Goal: Task Accomplishment & Management: Use online tool/utility

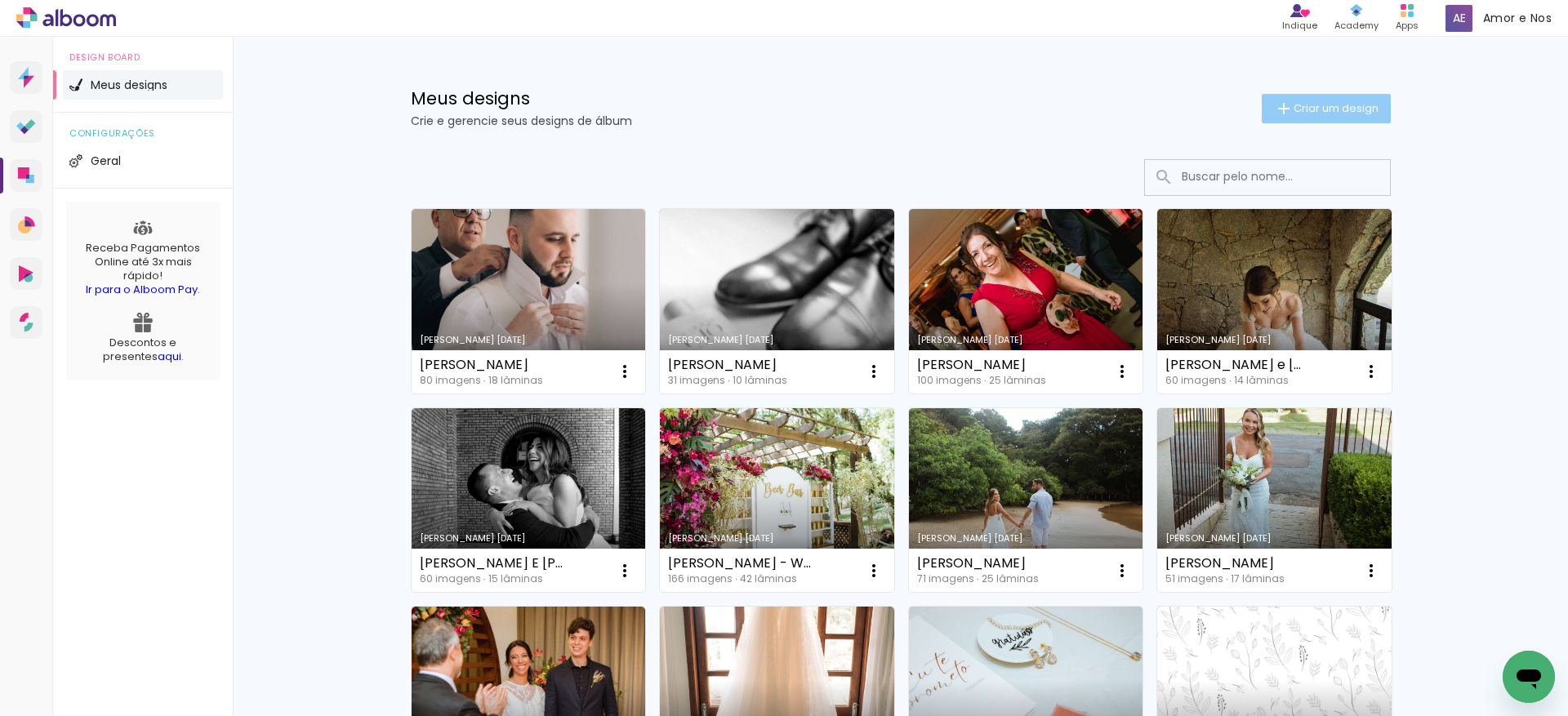
click at [1309, 110] on span "Criar um design" at bounding box center [1335, 108] width 85 height 11
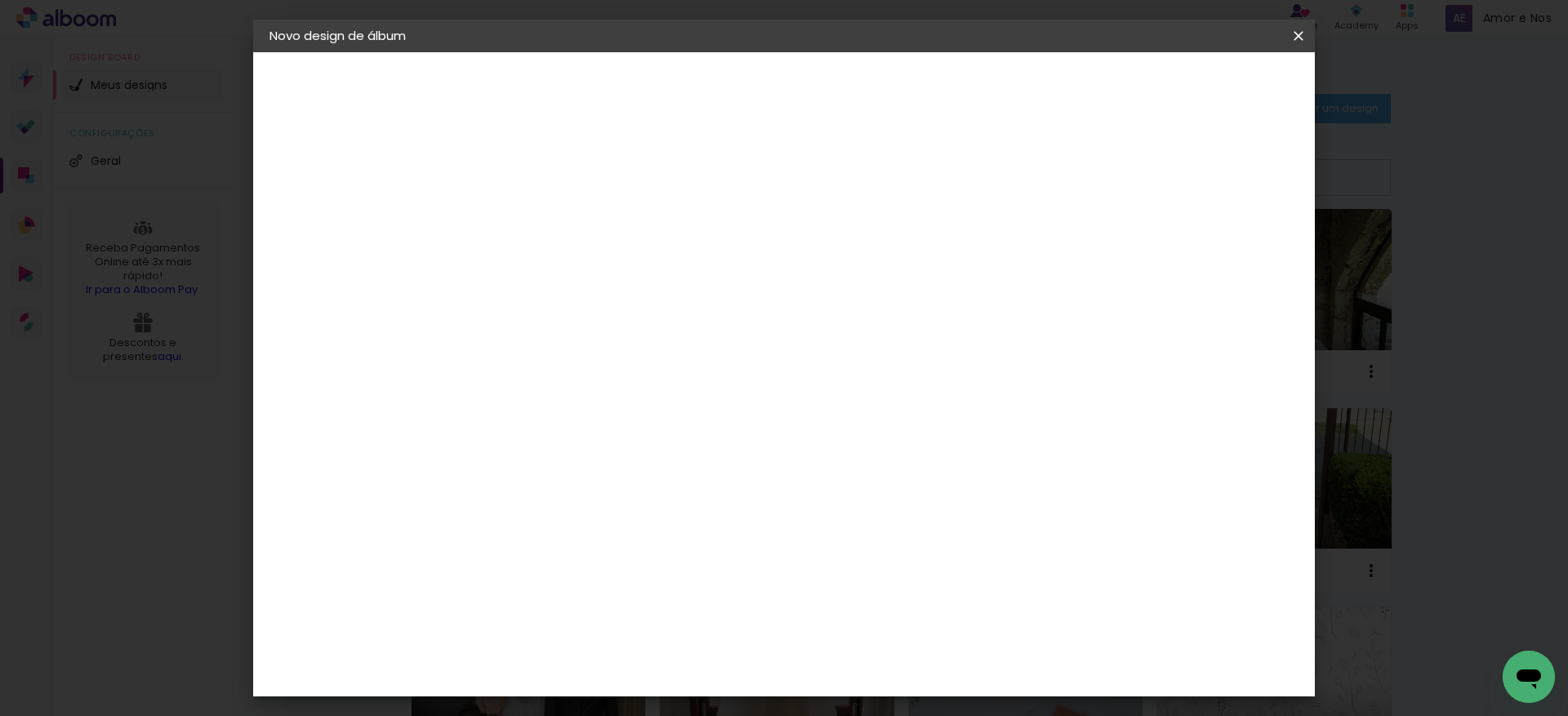
click at [536, 215] on input at bounding box center [536, 219] width 0 height 25
type input "[PERSON_NAME] E [PERSON_NAME]"
type paper-input "[PERSON_NAME] E [PERSON_NAME]"
click at [703, 99] on paper-button "Avançar" at bounding box center [663, 86] width 80 height 28
click at [576, 310] on input at bounding box center [578, 311] width 165 height 20
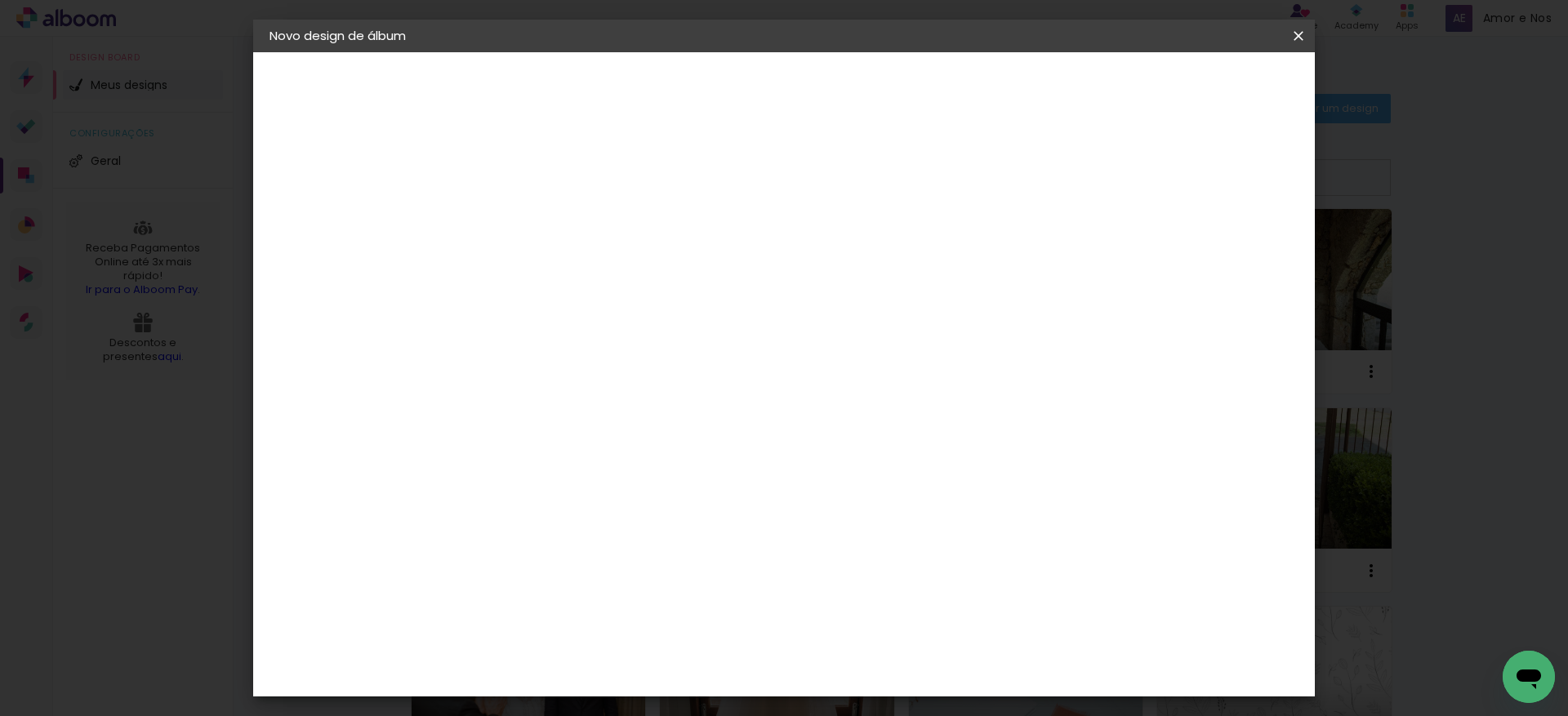
type input "TIC"
type paper-input "TIC"
click at [583, 379] on paper-item "Ticcolor" at bounding box center [562, 368] width 144 height 36
click at [0, 0] on slot "Avançar" at bounding box center [0, 0] width 0 height 0
click at [600, 272] on input "text" at bounding box center [568, 285] width 64 height 25
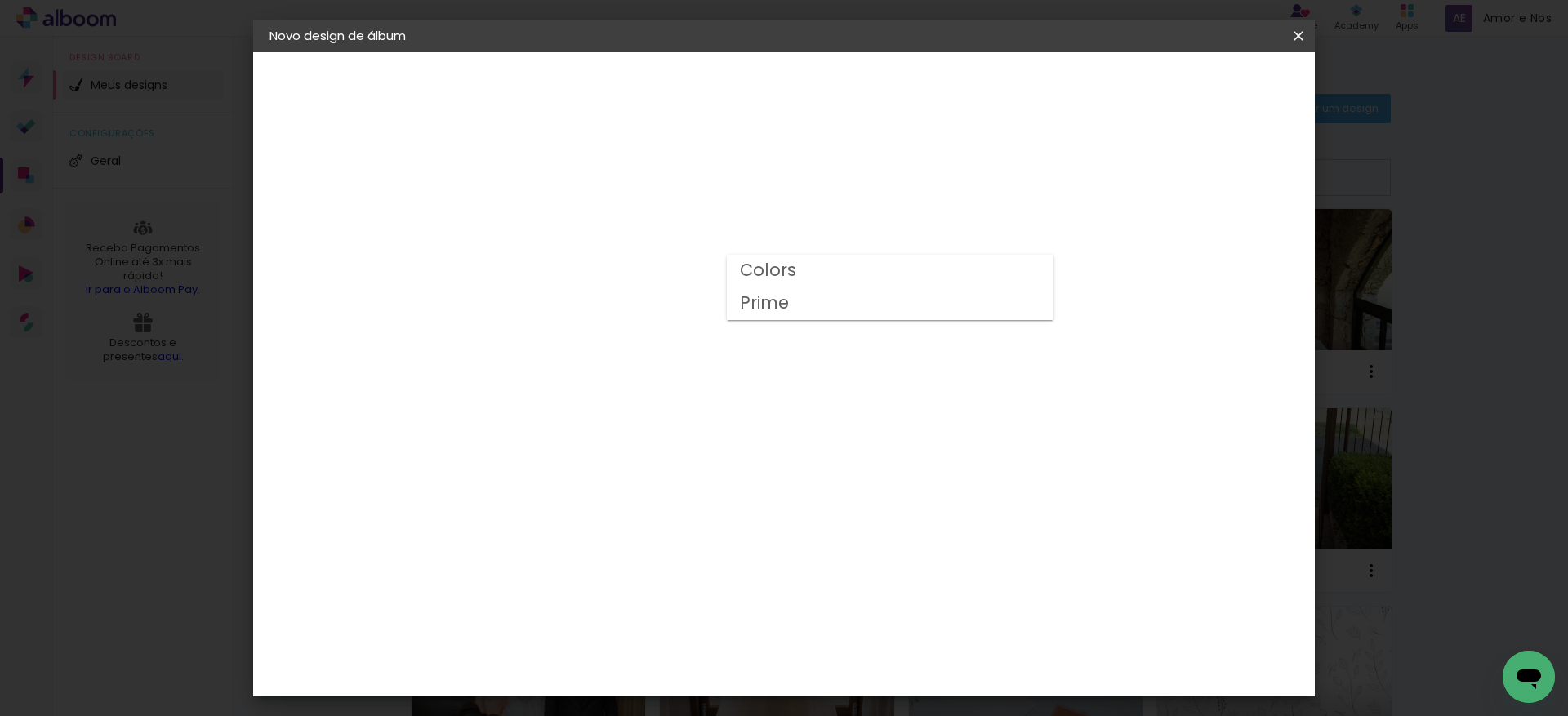
click at [0, 0] on slot "Colors" at bounding box center [0, 0] width 0 height 0
type input "Colors"
click at [646, 604] on span "30 × 30" at bounding box center [609, 625] width 76 height 44
click at [0, 0] on slot "Avançar" at bounding box center [0, 0] width 0 height 0
click at [1196, 90] on span "Iniciar design" at bounding box center [1158, 86] width 75 height 12
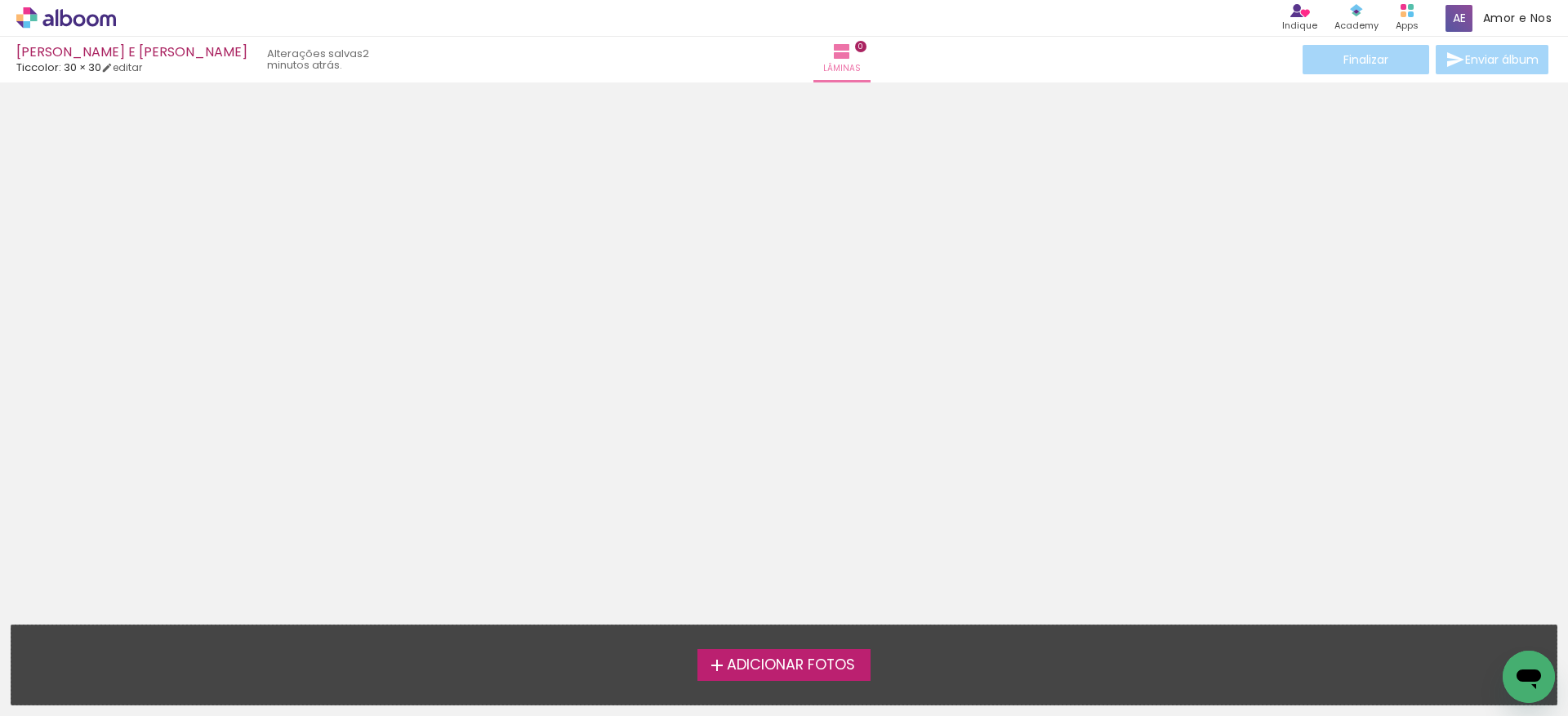
click at [792, 666] on span "Adicionar Fotos" at bounding box center [791, 666] width 128 height 15
click at [0, 0] on input "file" at bounding box center [0, 0] width 0 height 0
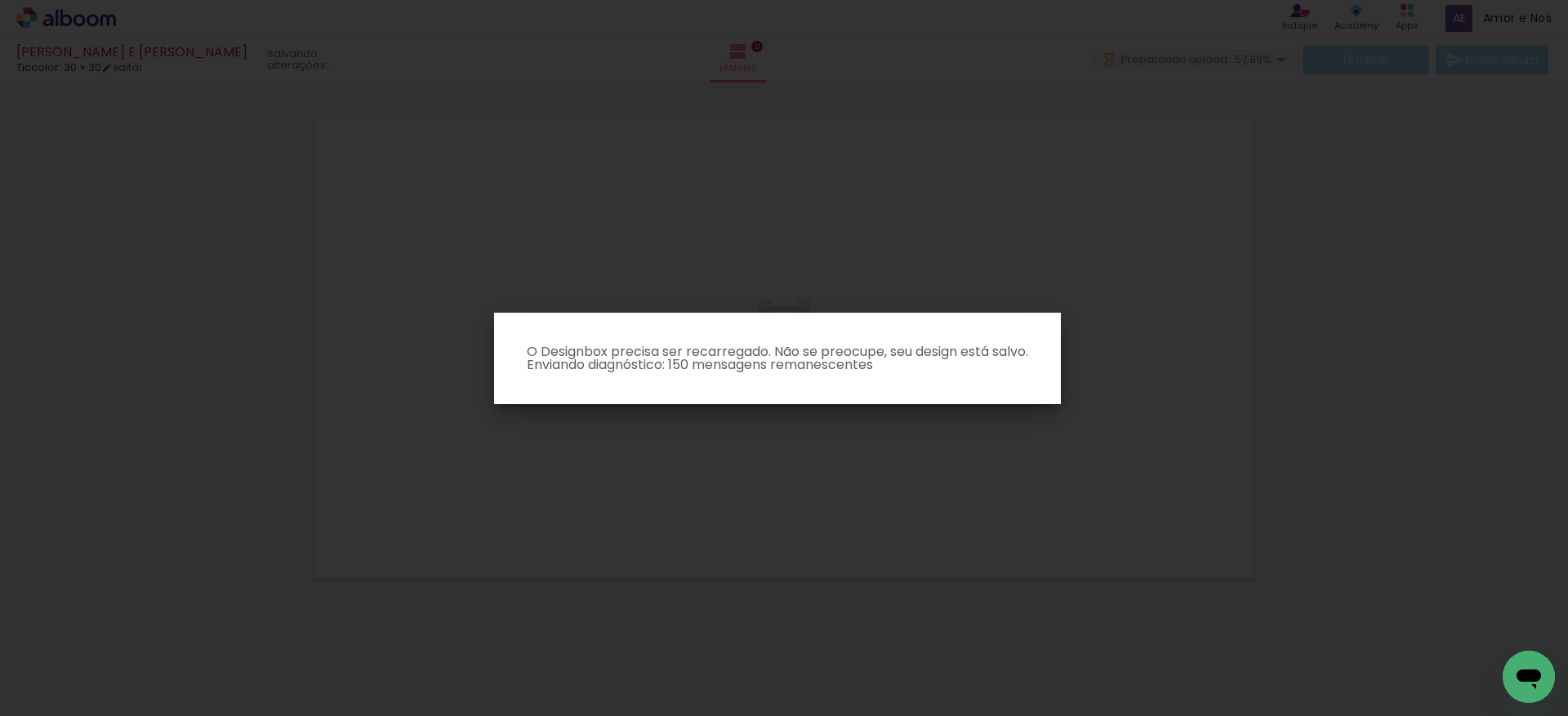
click at [1168, 362] on iron-overlay-backdrop at bounding box center [784, 358] width 1568 height 716
click at [979, 236] on iron-overlay-backdrop at bounding box center [784, 358] width 1568 height 716
click at [741, 240] on iron-overlay-backdrop at bounding box center [784, 358] width 1568 height 716
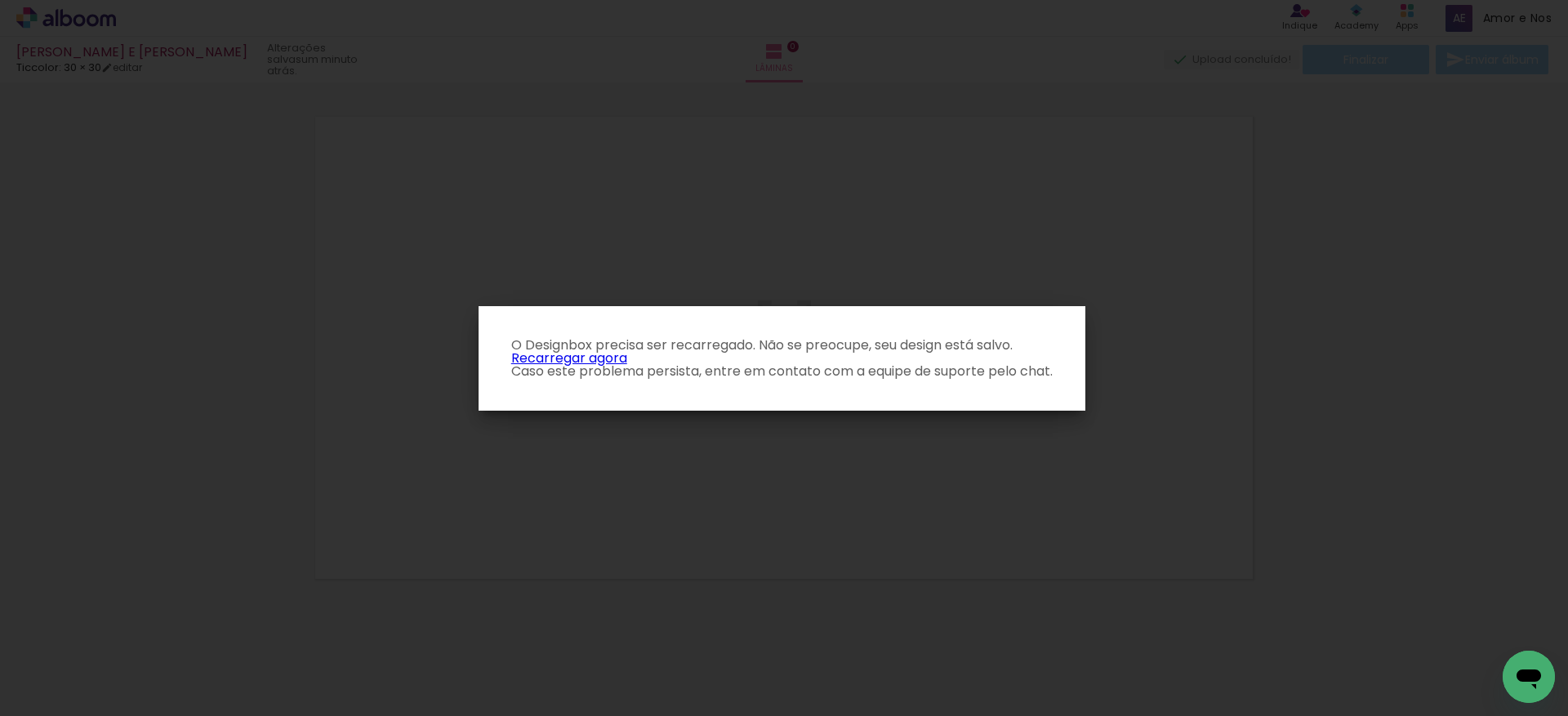
click at [572, 358] on link "Recarregar agora" at bounding box center [569, 358] width 116 height 18
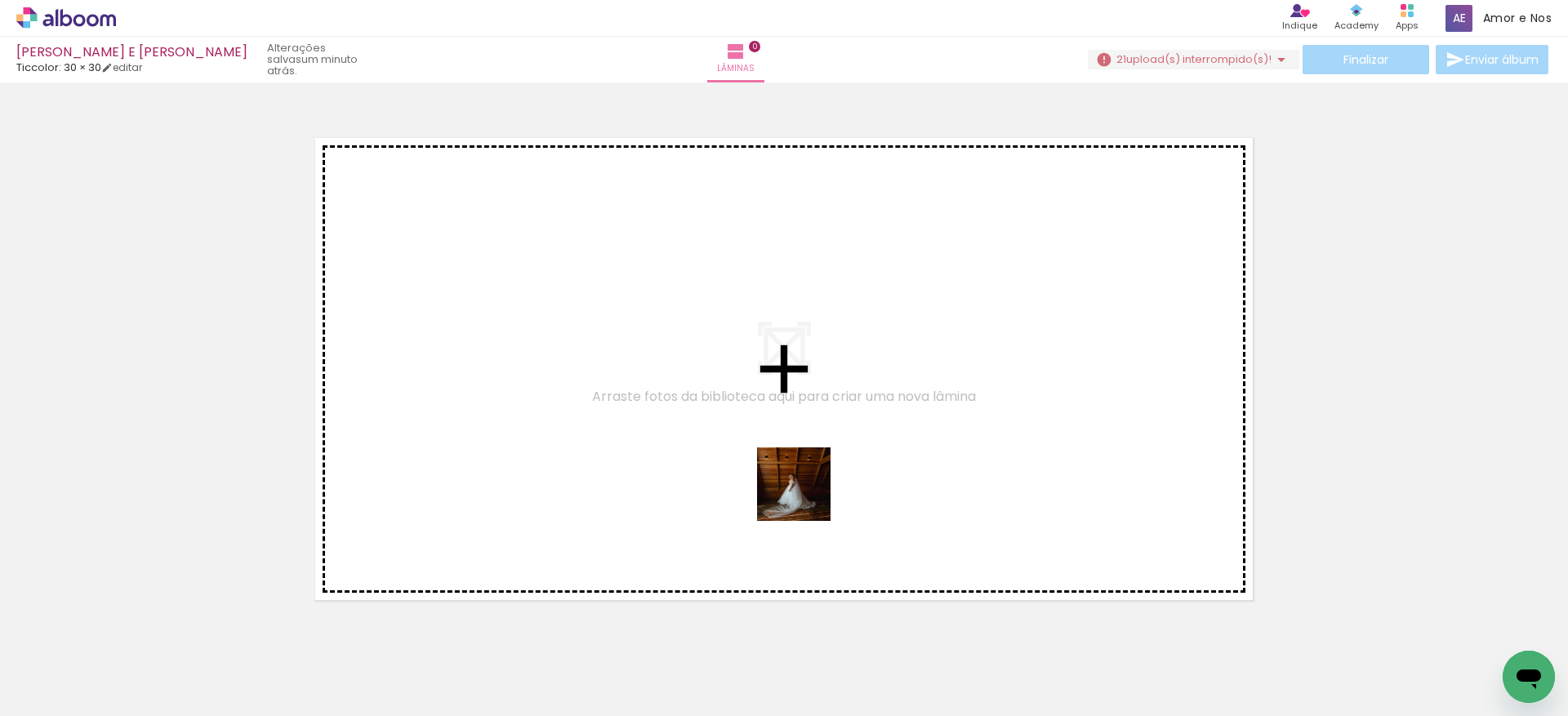
drag, startPoint x: 1259, startPoint y: 665, endPoint x: 806, endPoint y: 496, distance: 483.5
click at [806, 496] on quentale-workspace at bounding box center [784, 358] width 1568 height 716
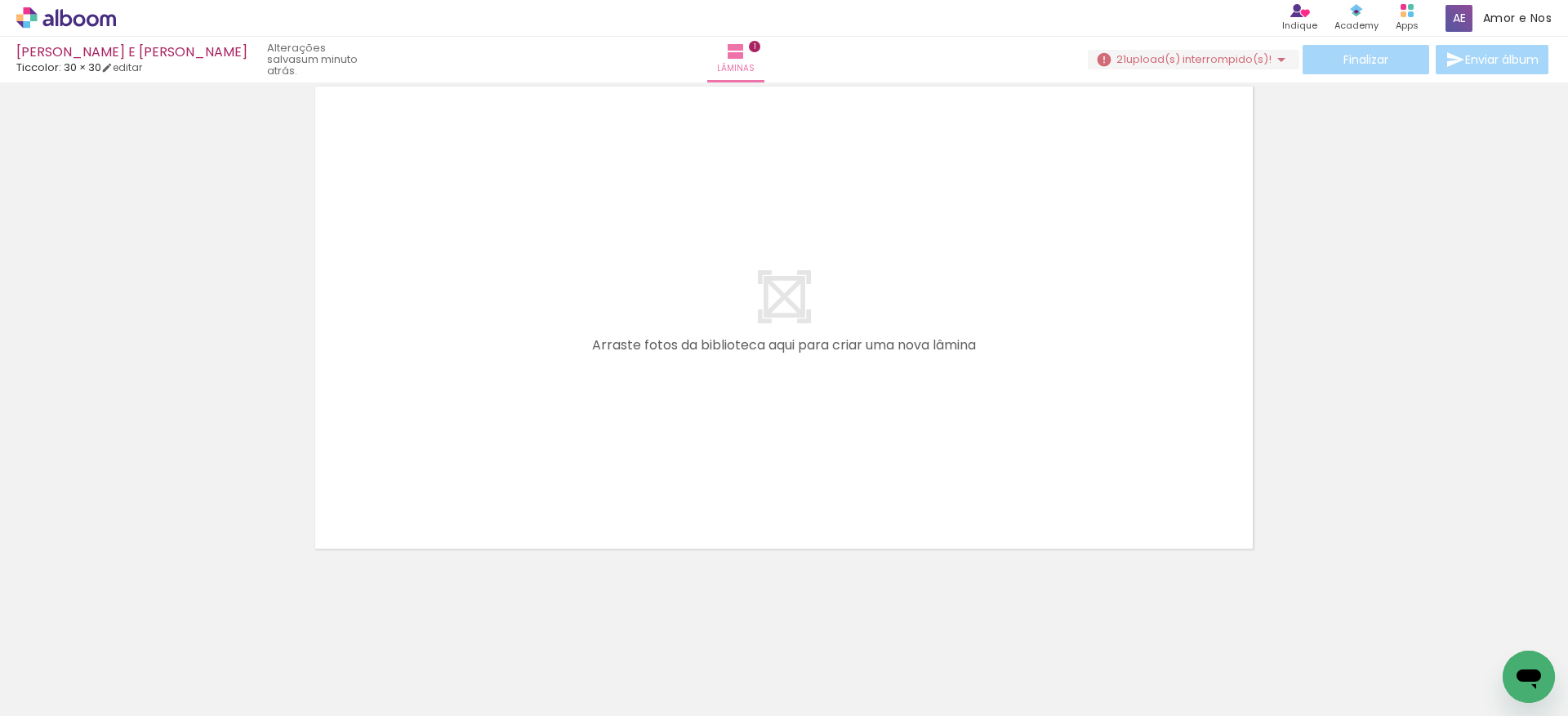
scroll to position [297, 0]
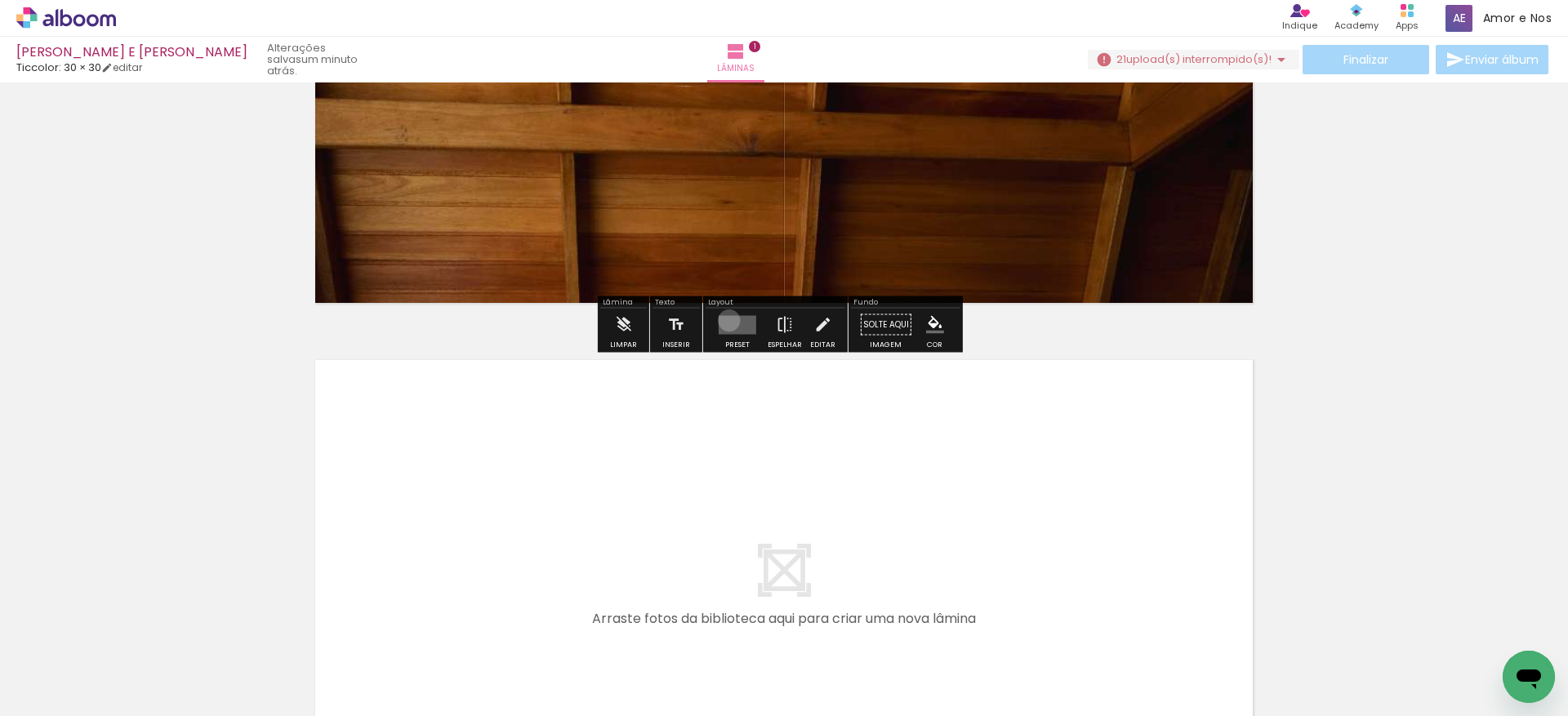
click at [725, 320] on quentale-layouter at bounding box center [737, 324] width 38 height 18
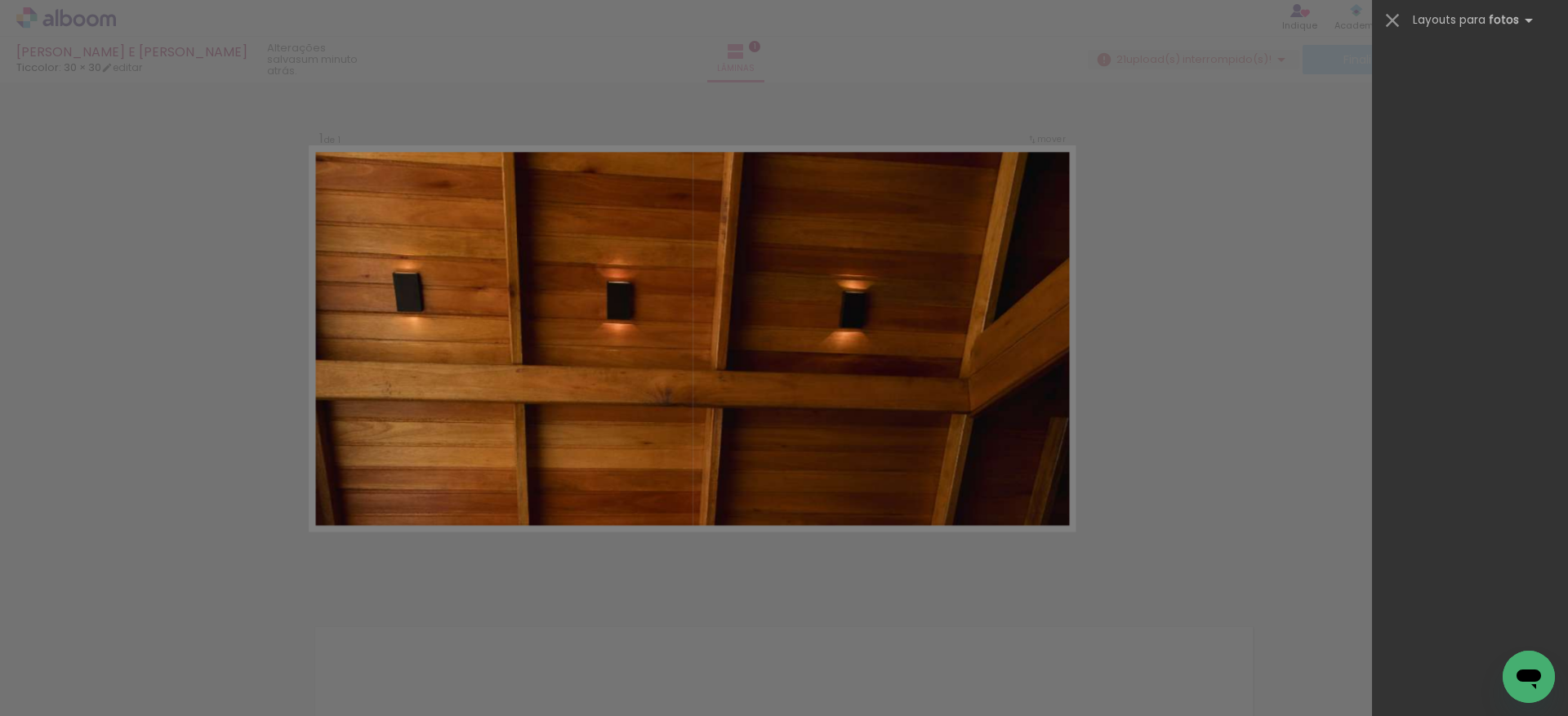
scroll to position [21, 0]
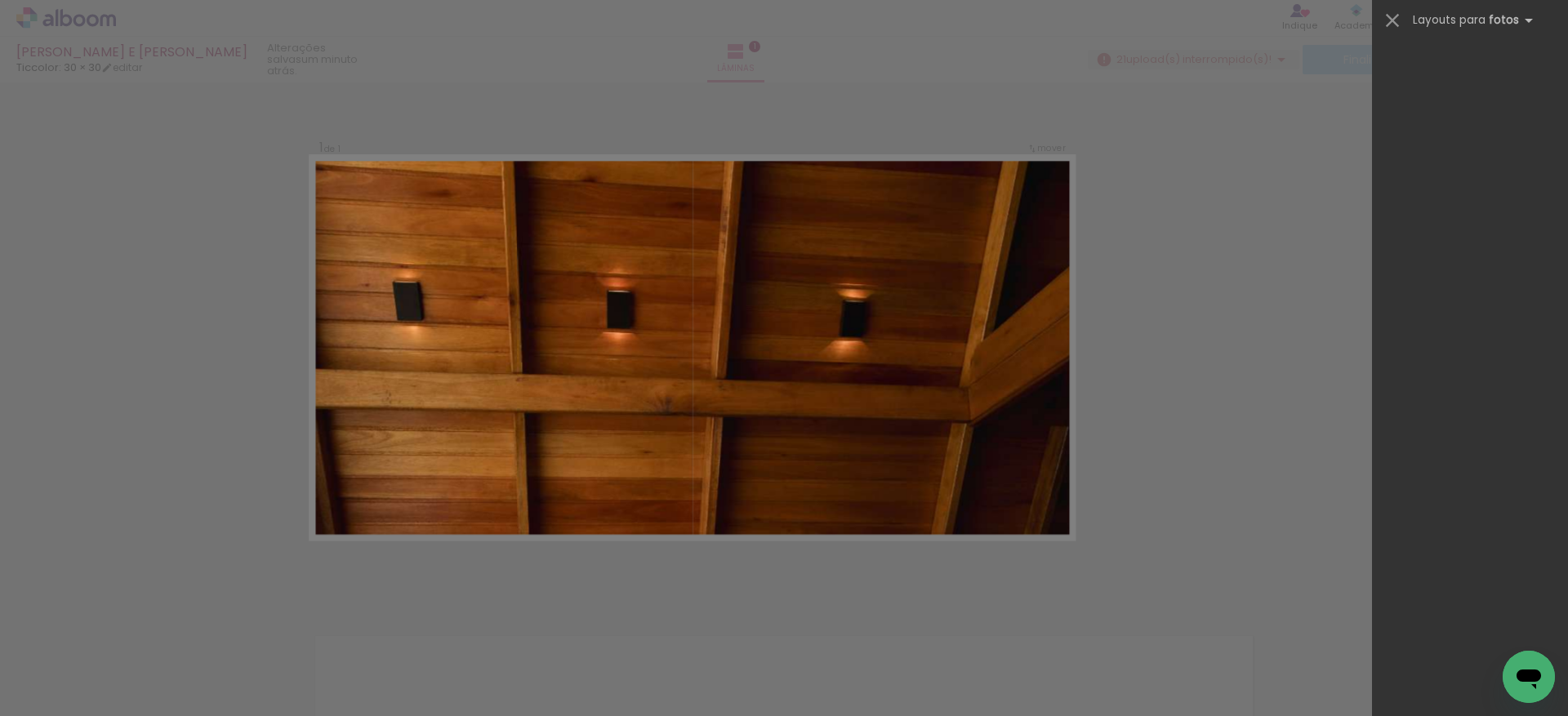
click at [1445, 384] on div at bounding box center [1469, 377] width 196 height 678
click at [1444, 301] on div at bounding box center [1469, 377] width 196 height 678
click at [1391, 15] on iron-icon at bounding box center [1392, 20] width 23 height 23
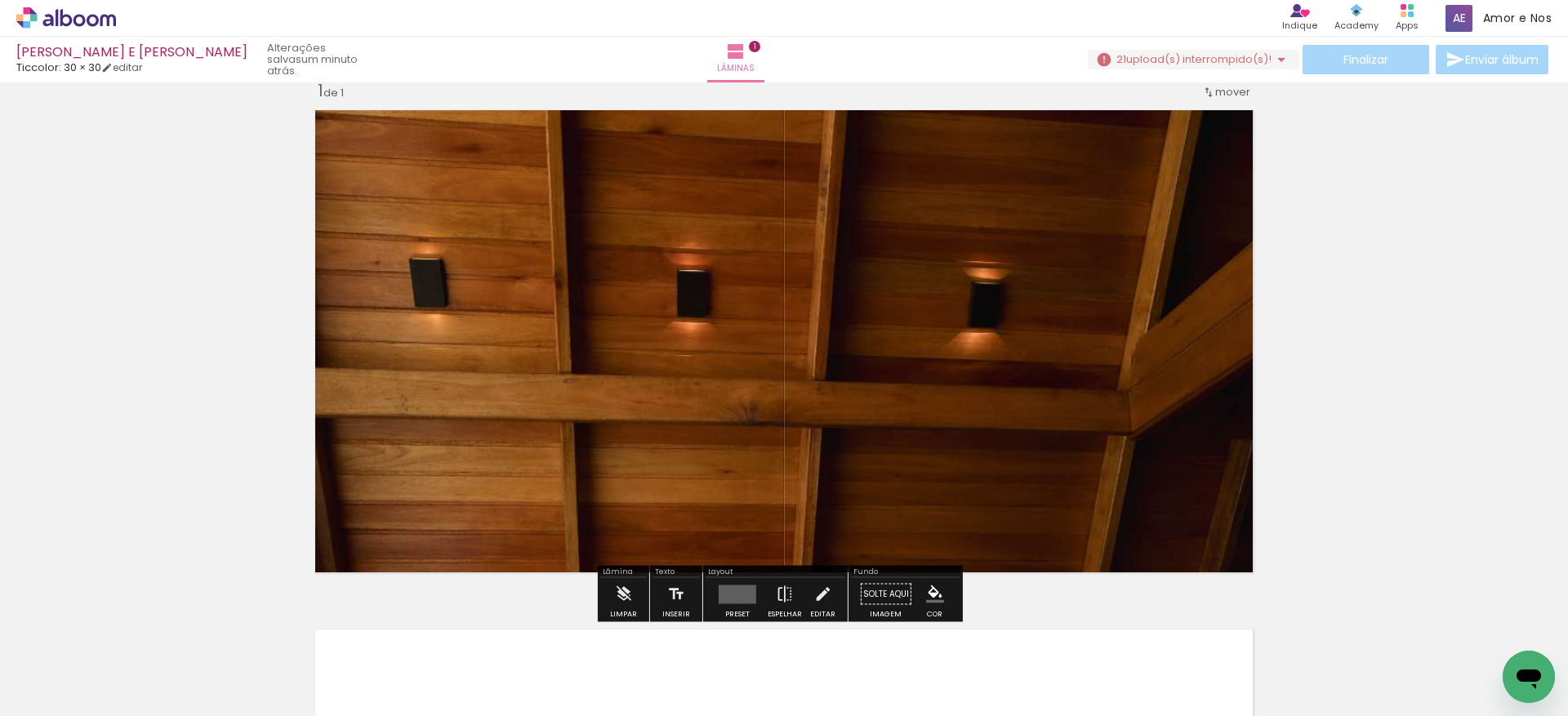
scroll to position [54, 0]
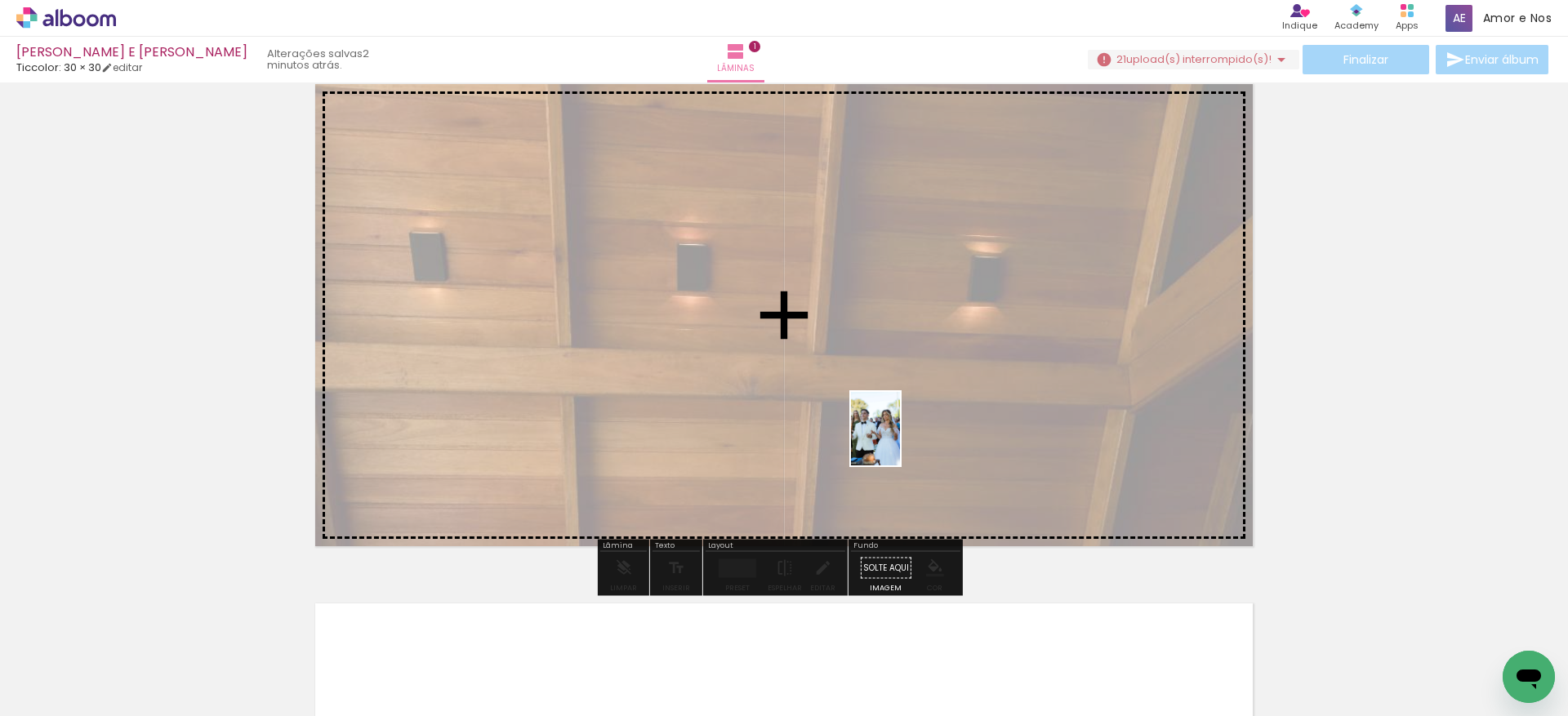
drag, startPoint x: 897, startPoint y: 671, endPoint x: 900, endPoint y: 441, distance: 230.0
click at [900, 441] on quentale-workspace at bounding box center [784, 358] width 1568 height 716
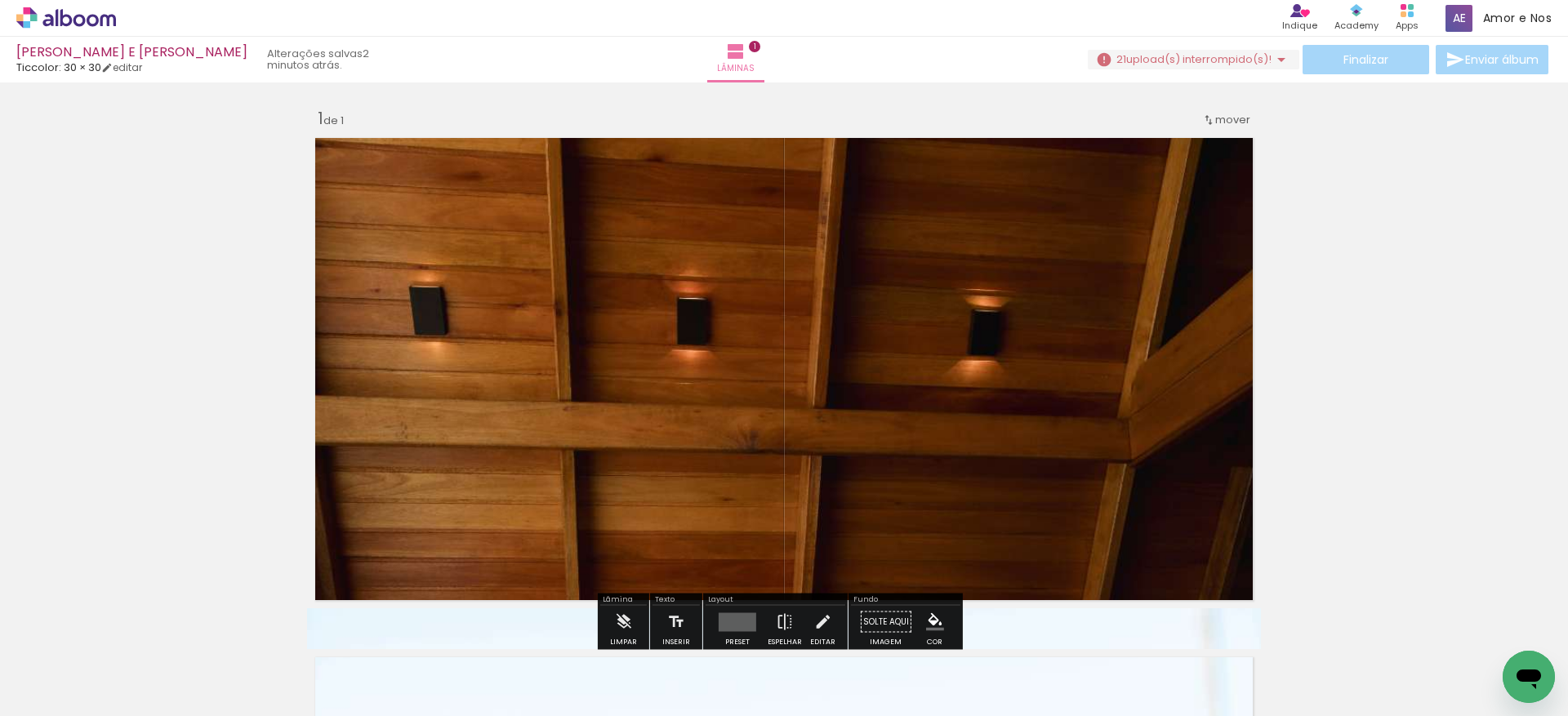
scroll to position [571, 0]
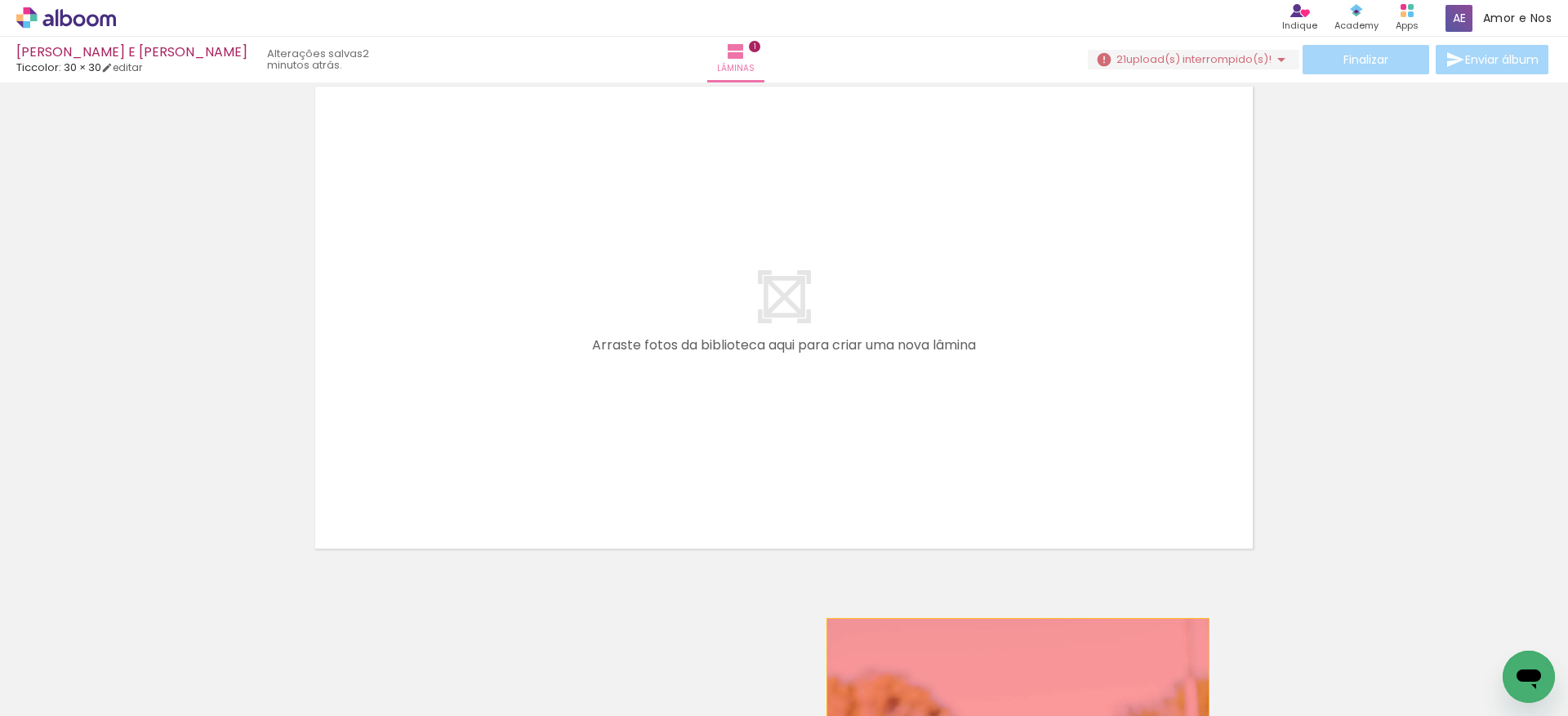
drag, startPoint x: 926, startPoint y: 331, endPoint x: 1011, endPoint y: 713, distance: 391.3
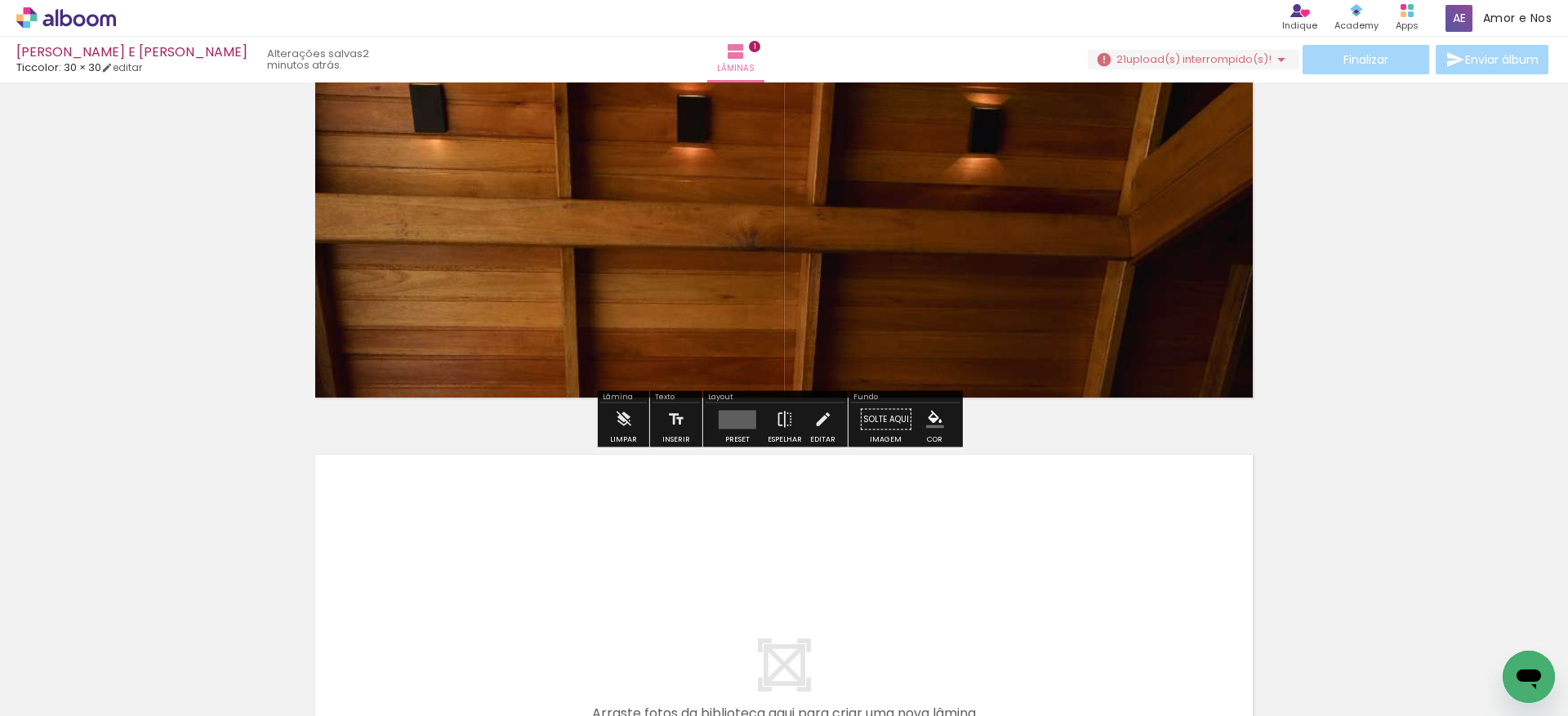
scroll to position [215, 0]
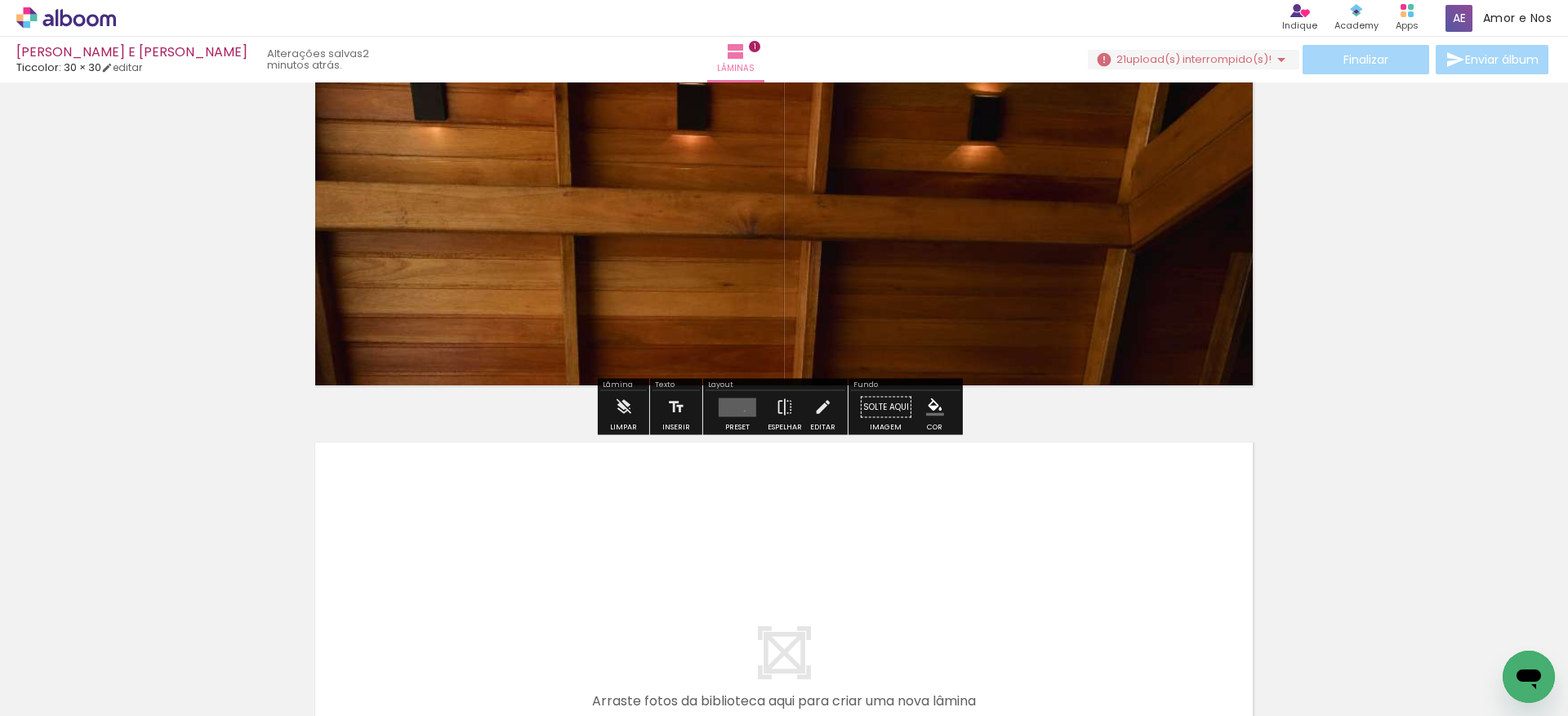
click at [740, 410] on quentale-layouter at bounding box center [737, 407] width 38 height 18
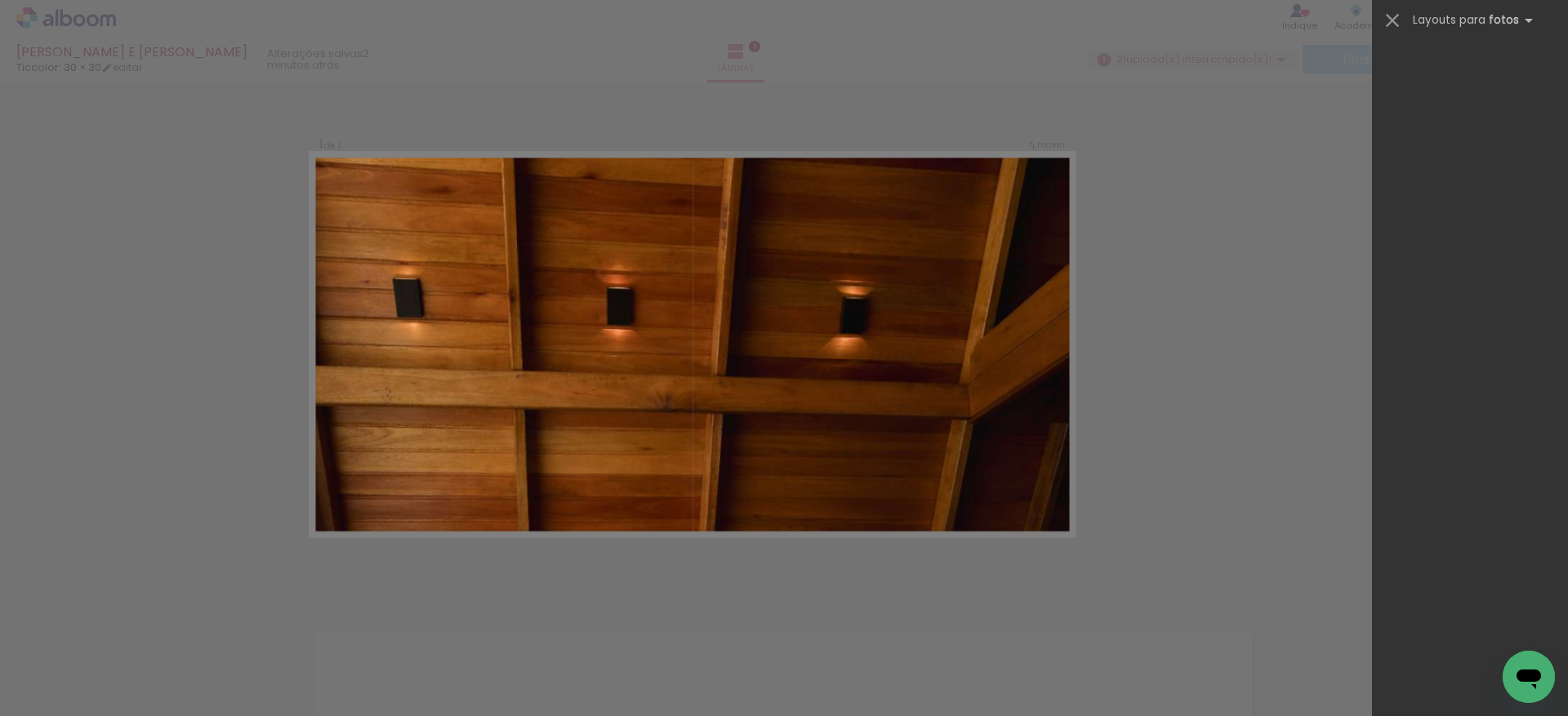
scroll to position [21, 0]
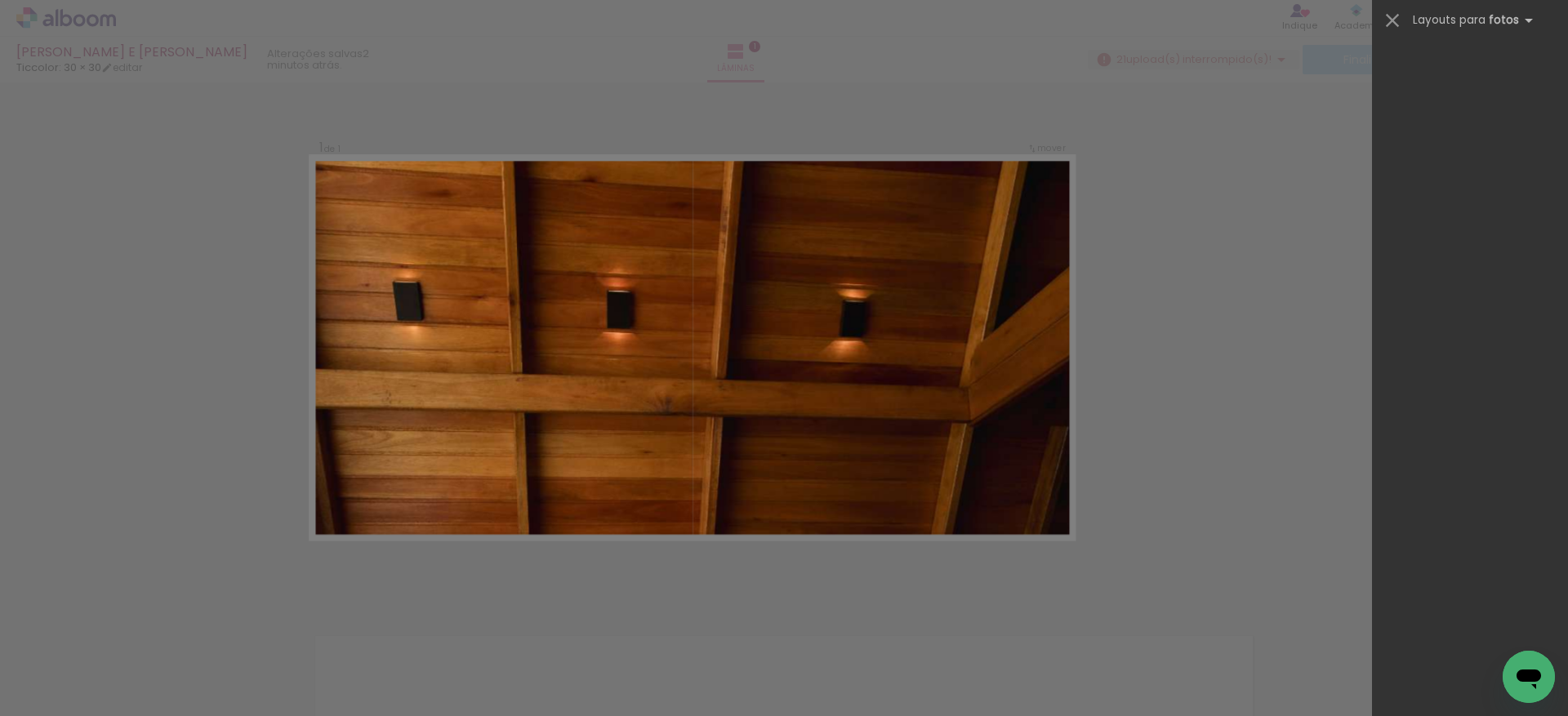
click at [1457, 293] on div at bounding box center [1469, 377] width 196 height 678
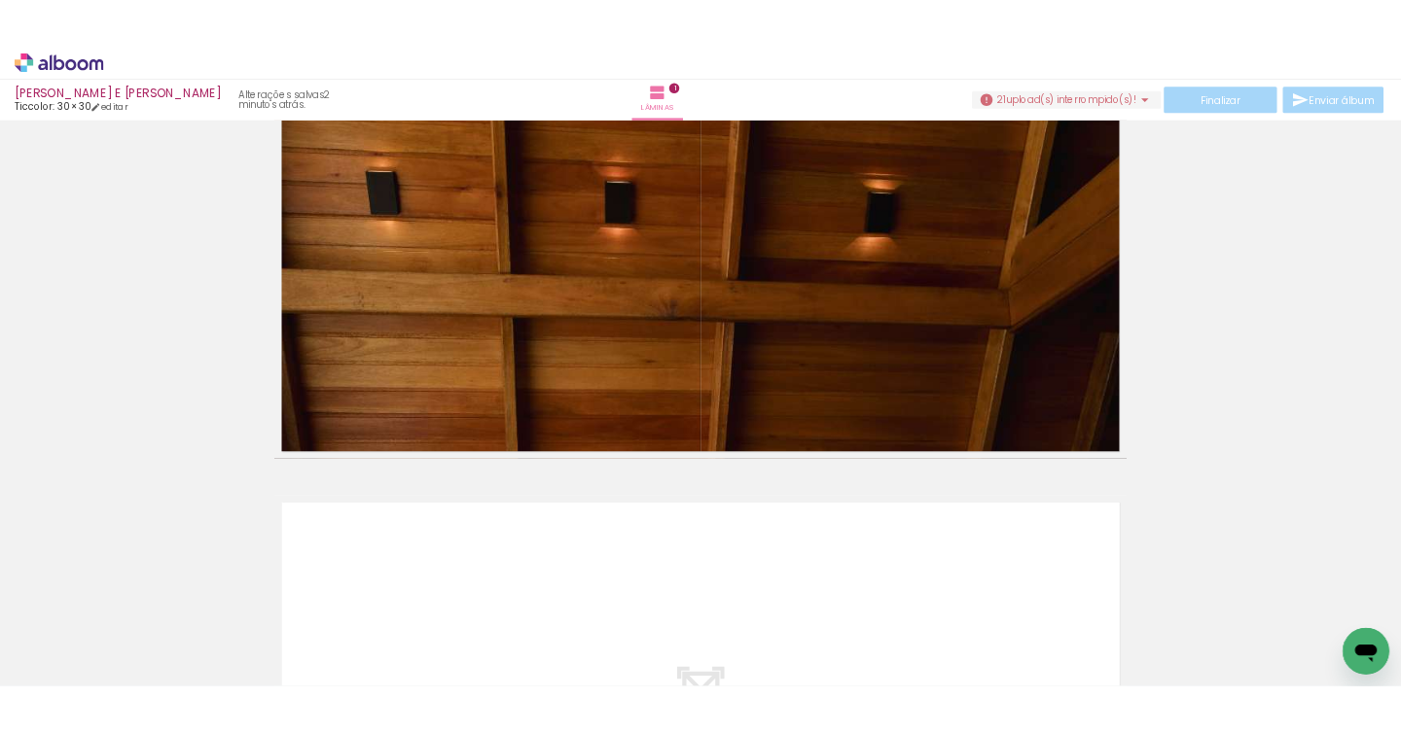
scroll to position [175, 0]
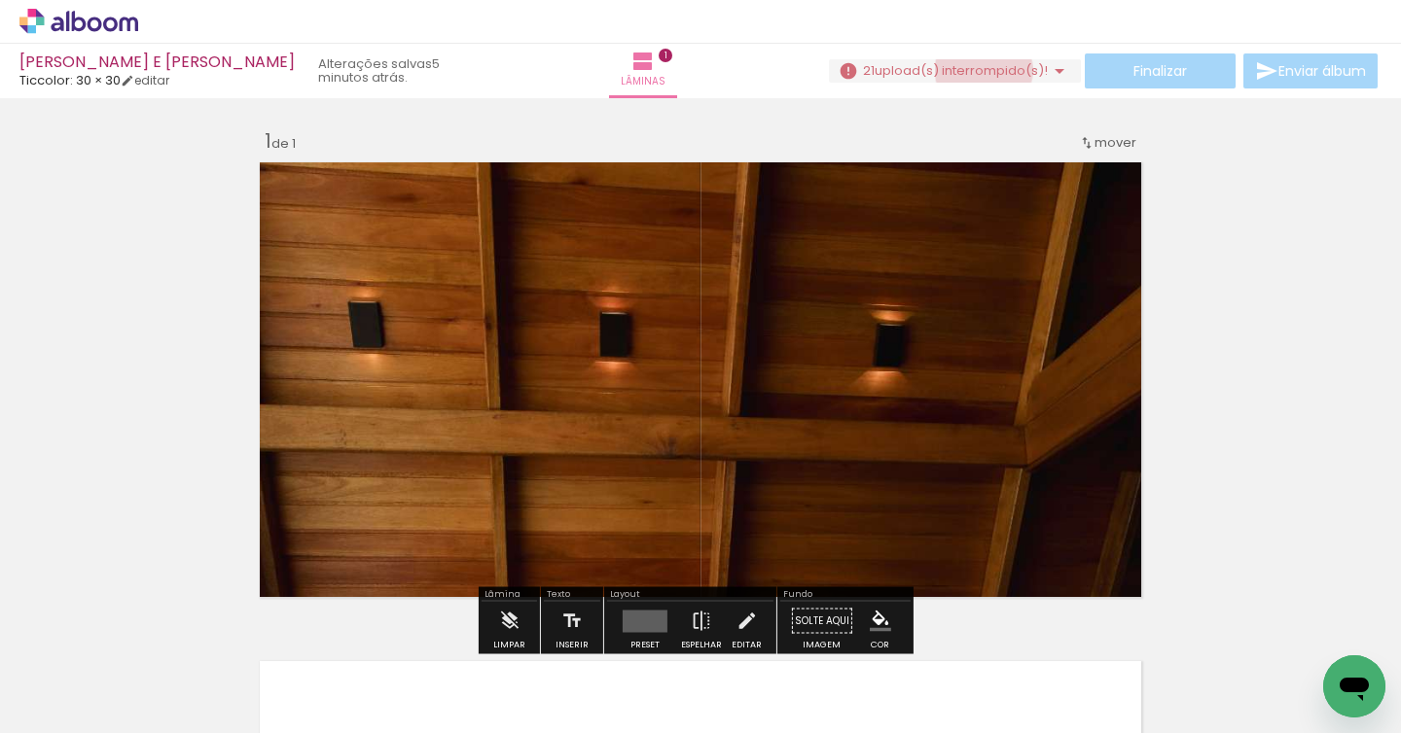
click at [976, 69] on span "upload(s) interrompido(s)!" at bounding box center [960, 70] width 173 height 18
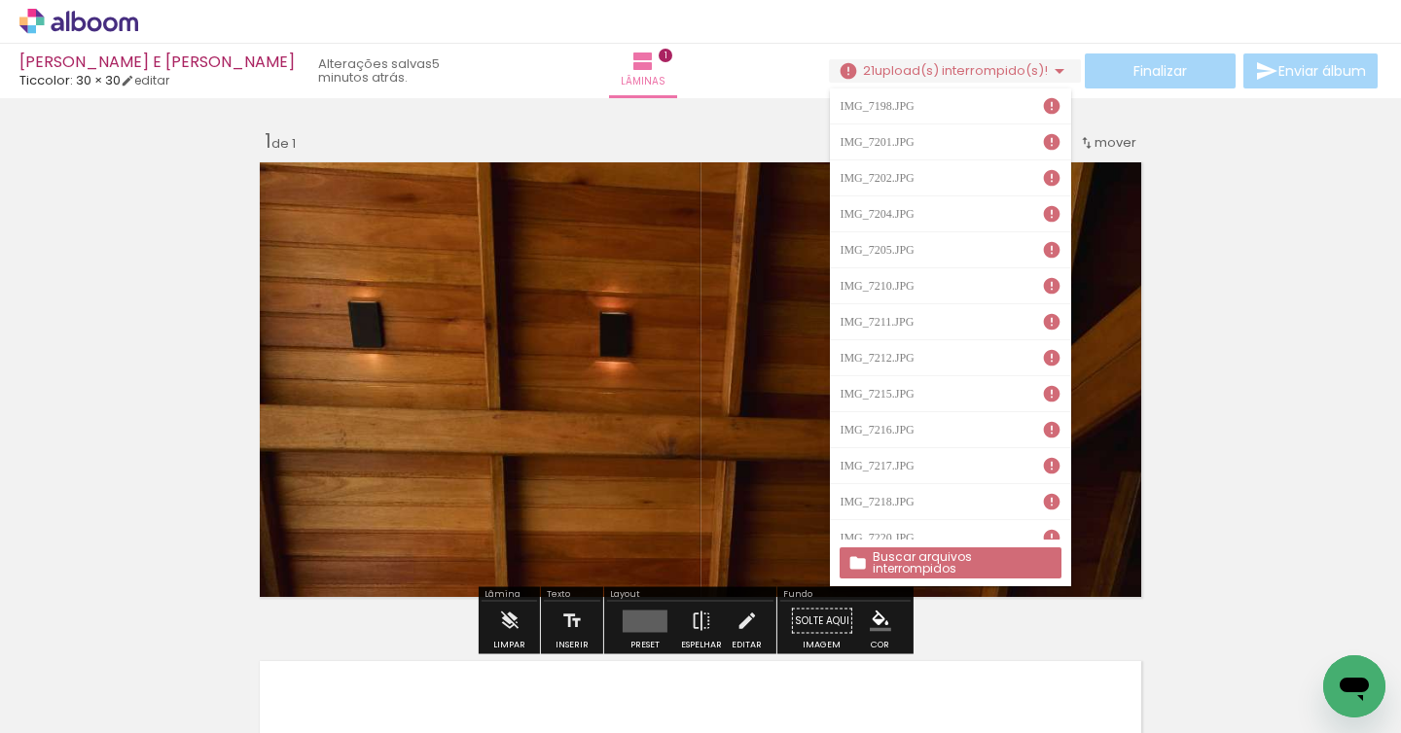
scroll to position [304, 0]
